Goal: Information Seeking & Learning: Learn about a topic

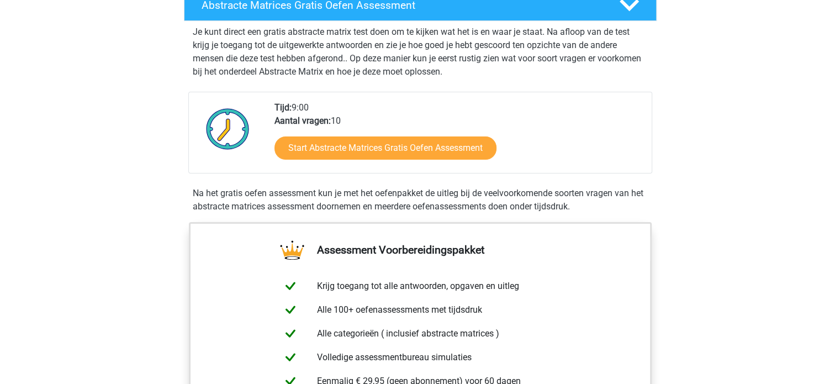
scroll to position [198, 0]
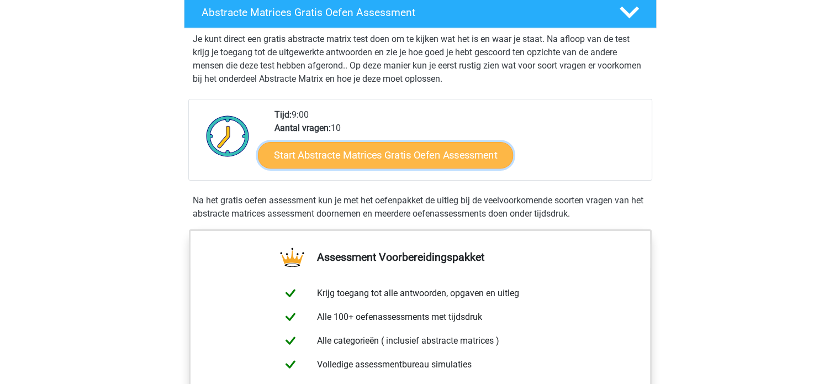
click at [431, 156] on link "Start Abstracte Matrices Gratis Oefen Assessment" at bounding box center [385, 154] width 255 height 27
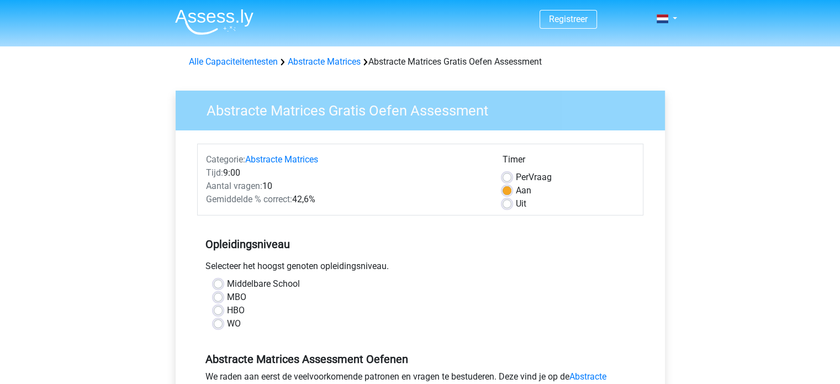
click at [516, 206] on label "Uit" at bounding box center [521, 203] width 10 height 13
click at [509, 206] on input "Uit" at bounding box center [507, 202] width 9 height 11
radio input "true"
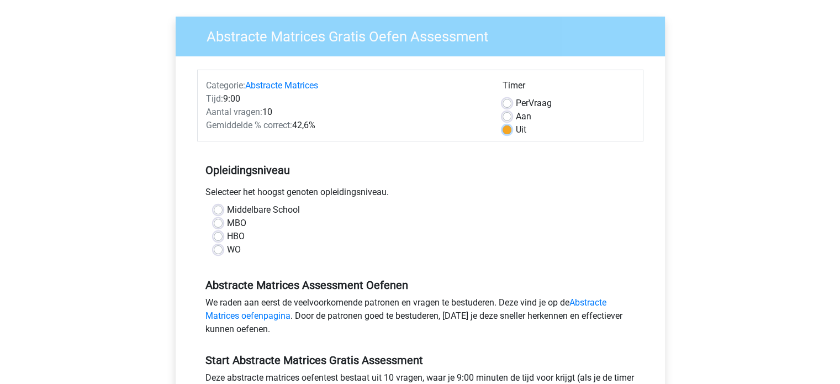
scroll to position [75, 0]
click at [227, 246] on label "WO" at bounding box center [234, 248] width 14 height 13
click at [217, 246] on input "WO" at bounding box center [218, 247] width 9 height 11
radio input "true"
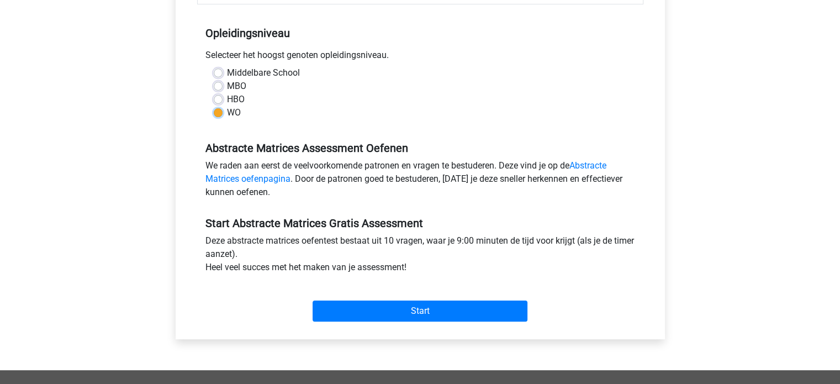
scroll to position [228, 0]
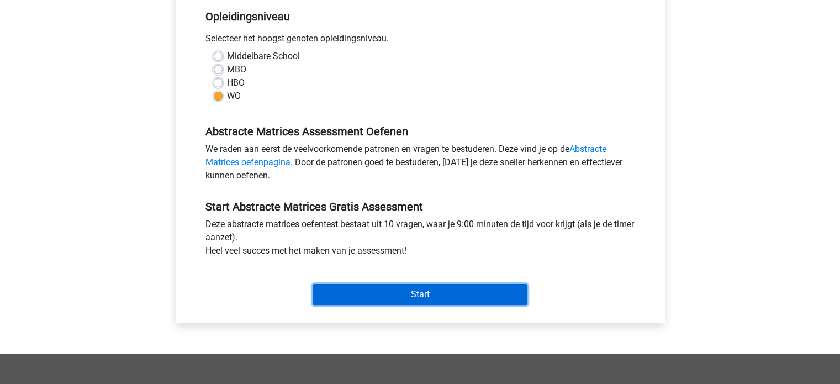
click at [407, 296] on input "Start" at bounding box center [420, 294] width 215 height 21
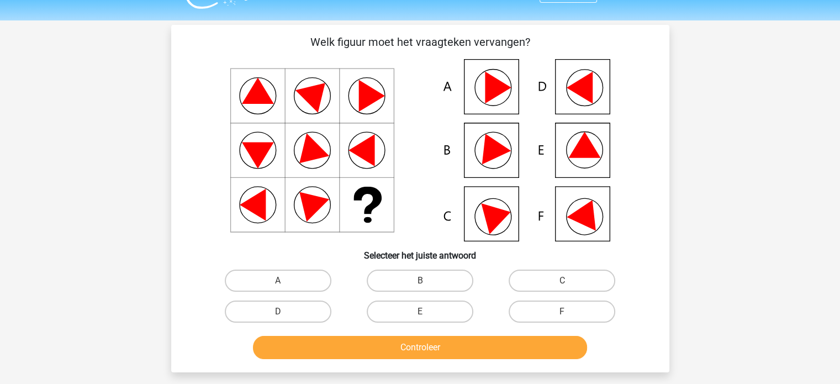
scroll to position [30, 0]
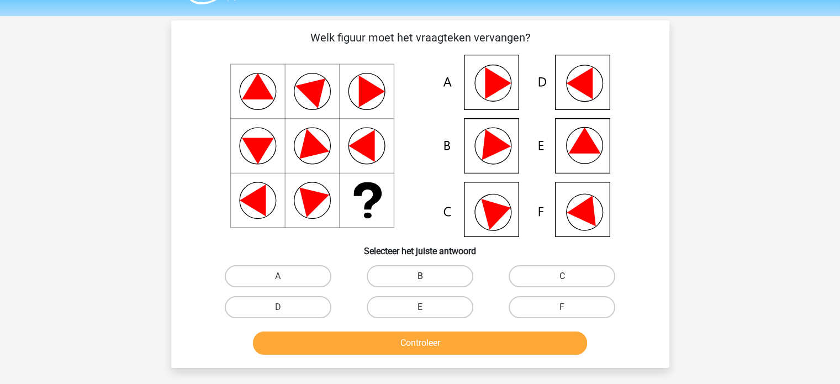
click at [411, 271] on label "B" at bounding box center [420, 276] width 107 height 22
click at [420, 276] on input "B" at bounding box center [423, 279] width 7 height 7
radio input "true"
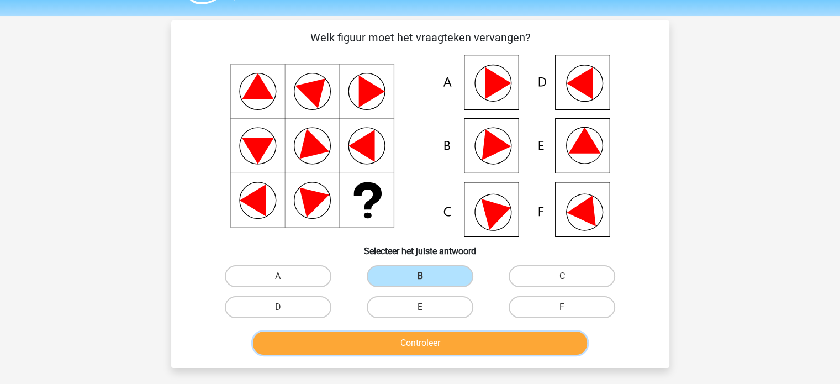
click at [478, 337] on button "Controleer" at bounding box center [420, 342] width 334 height 23
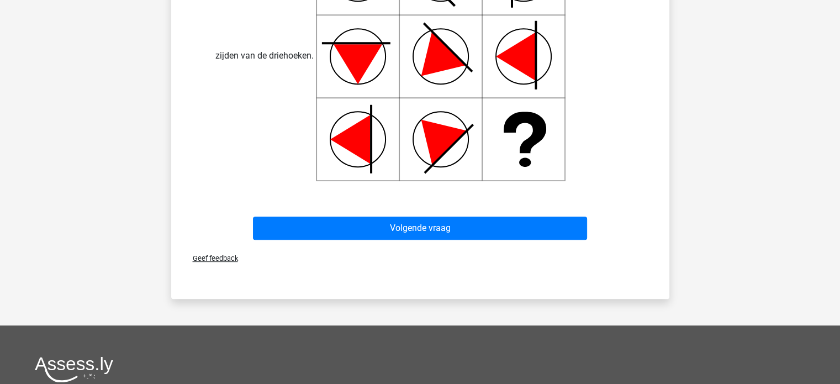
scroll to position [532, 0]
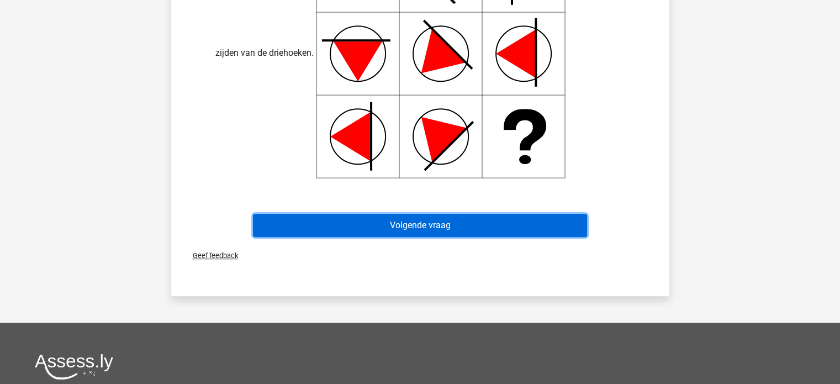
click at [432, 218] on button "Volgende vraag" at bounding box center [420, 225] width 334 height 23
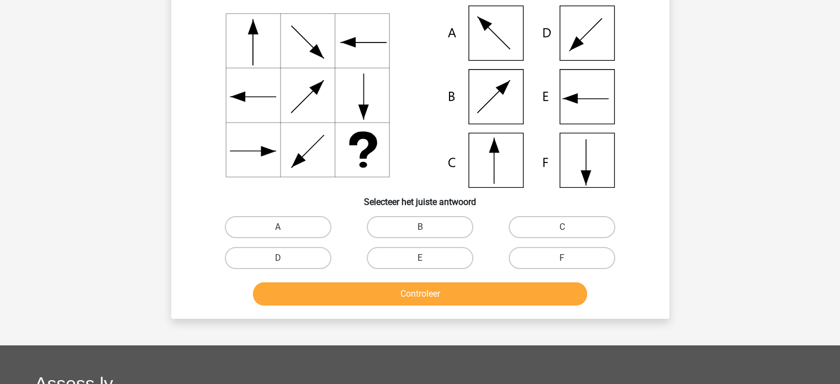
scroll to position [51, 0]
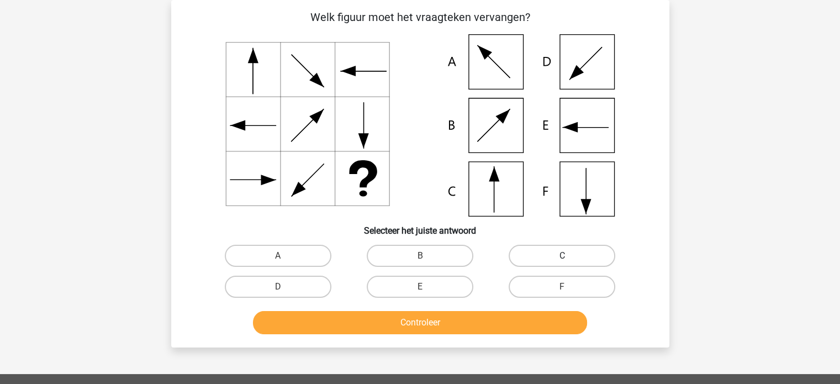
click at [546, 248] on label "C" at bounding box center [562, 256] width 107 height 22
click at [562, 256] on input "C" at bounding box center [565, 259] width 7 height 7
radio input "true"
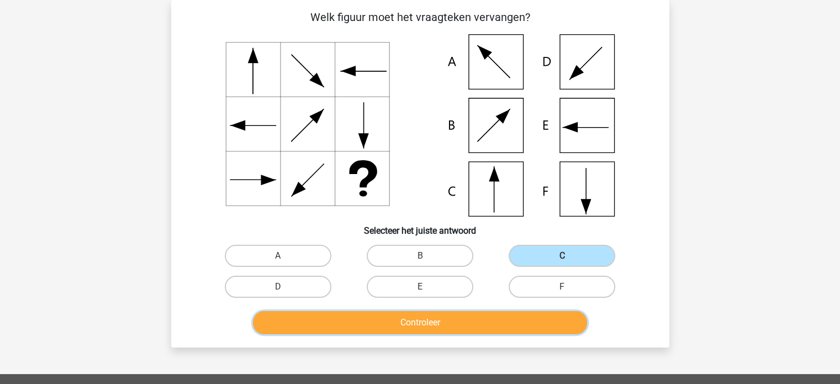
click at [488, 319] on button "Controleer" at bounding box center [420, 322] width 334 height 23
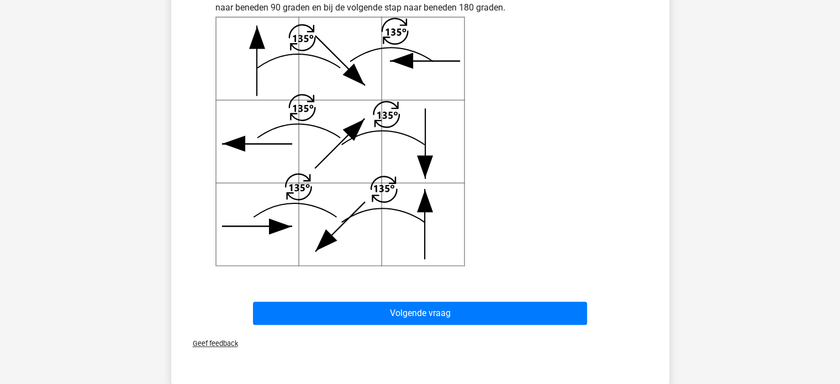
scroll to position [435, 0]
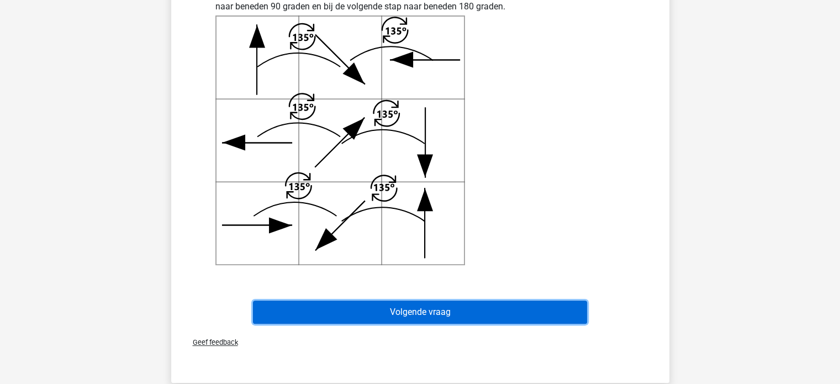
click at [452, 315] on button "Volgende vraag" at bounding box center [420, 311] width 334 height 23
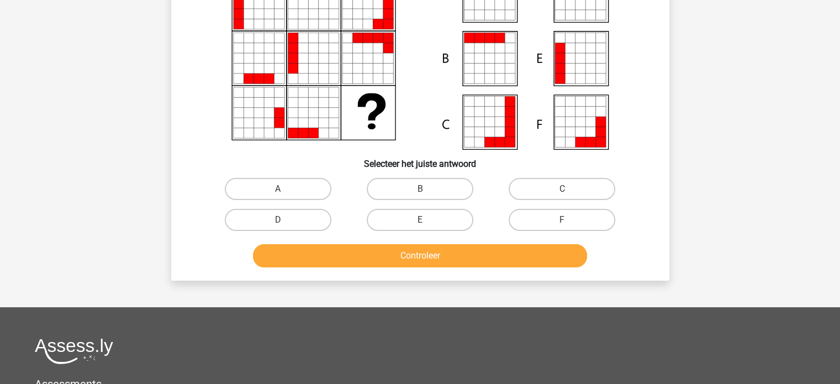
scroll to position [51, 0]
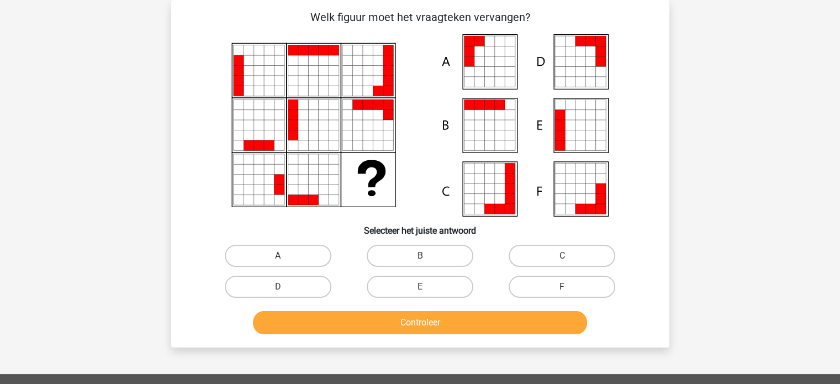
click at [319, 254] on label "A" at bounding box center [278, 256] width 107 height 22
click at [285, 256] on input "A" at bounding box center [281, 259] width 7 height 7
radio input "true"
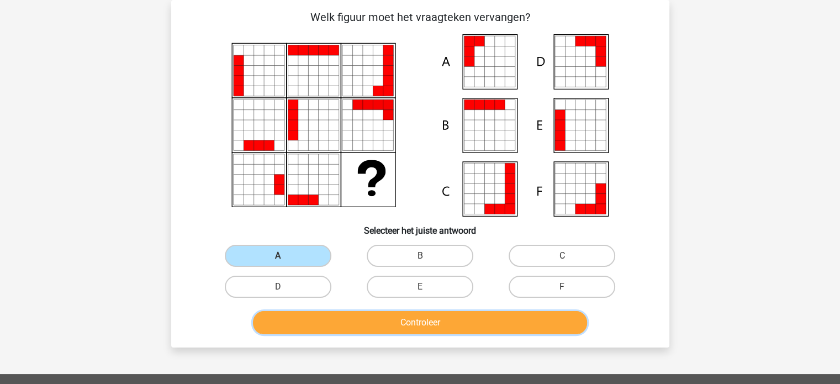
click at [423, 327] on button "Controleer" at bounding box center [420, 322] width 334 height 23
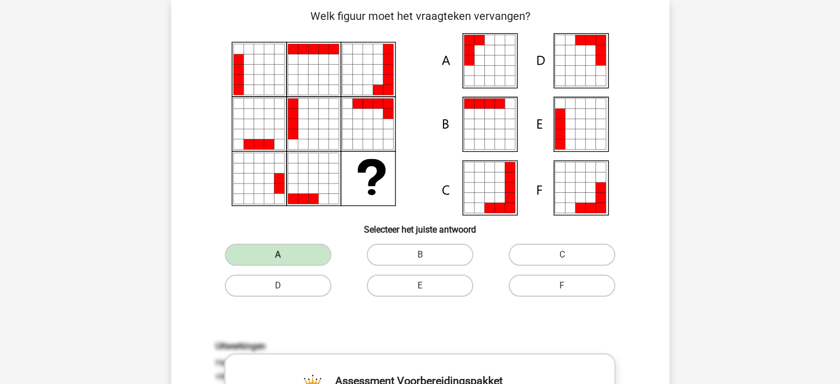
scroll to position [0, 0]
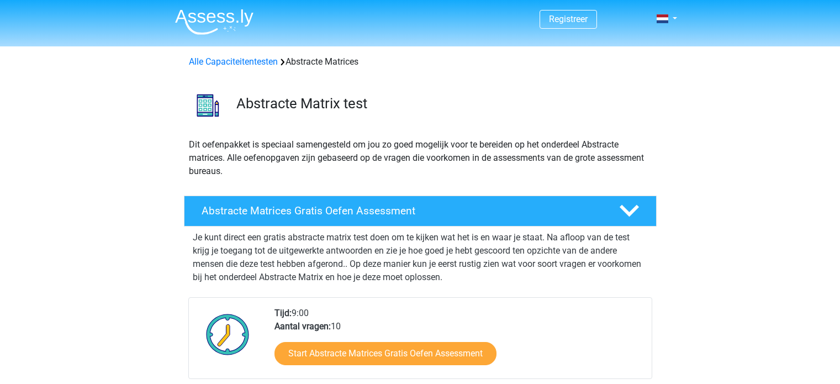
scroll to position [198, 0]
